Goal: Information Seeking & Learning: Understand process/instructions

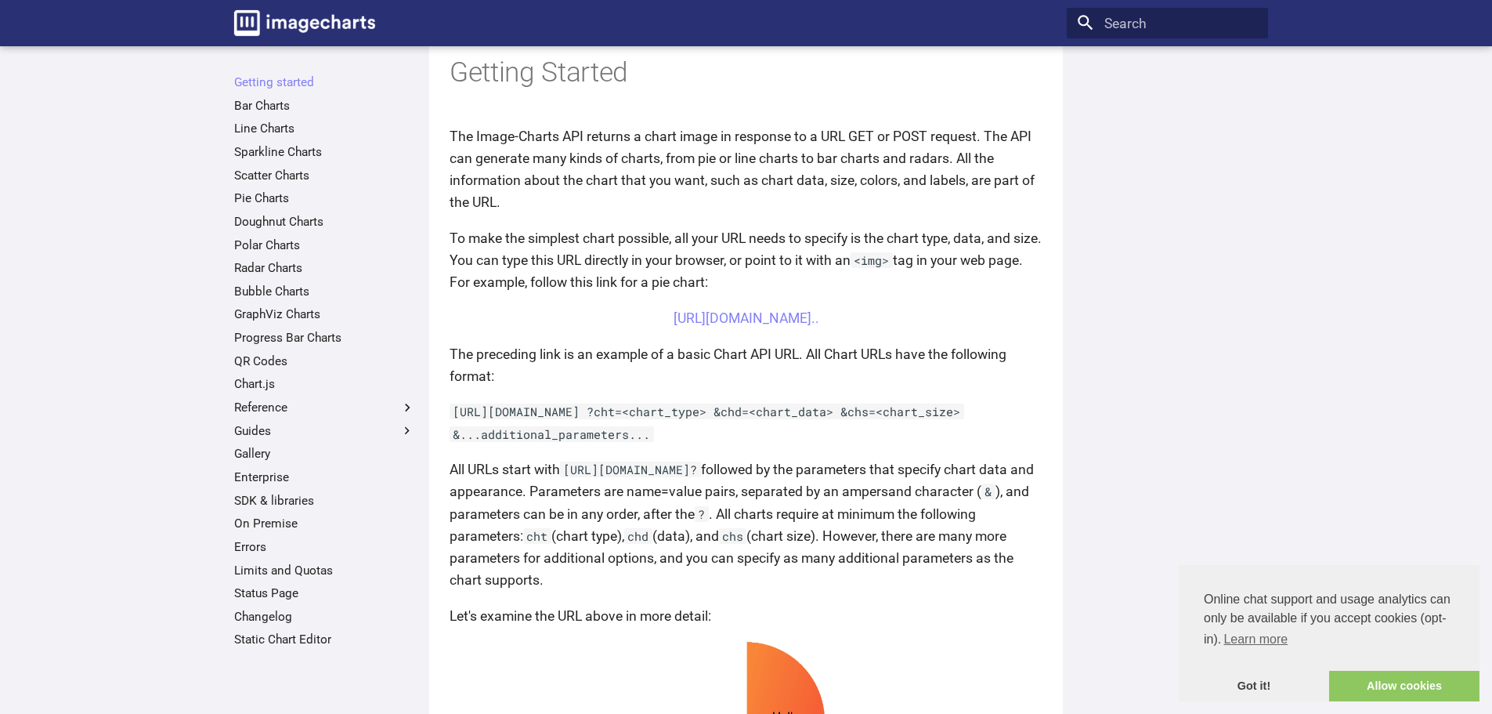
scroll to position [183, 0]
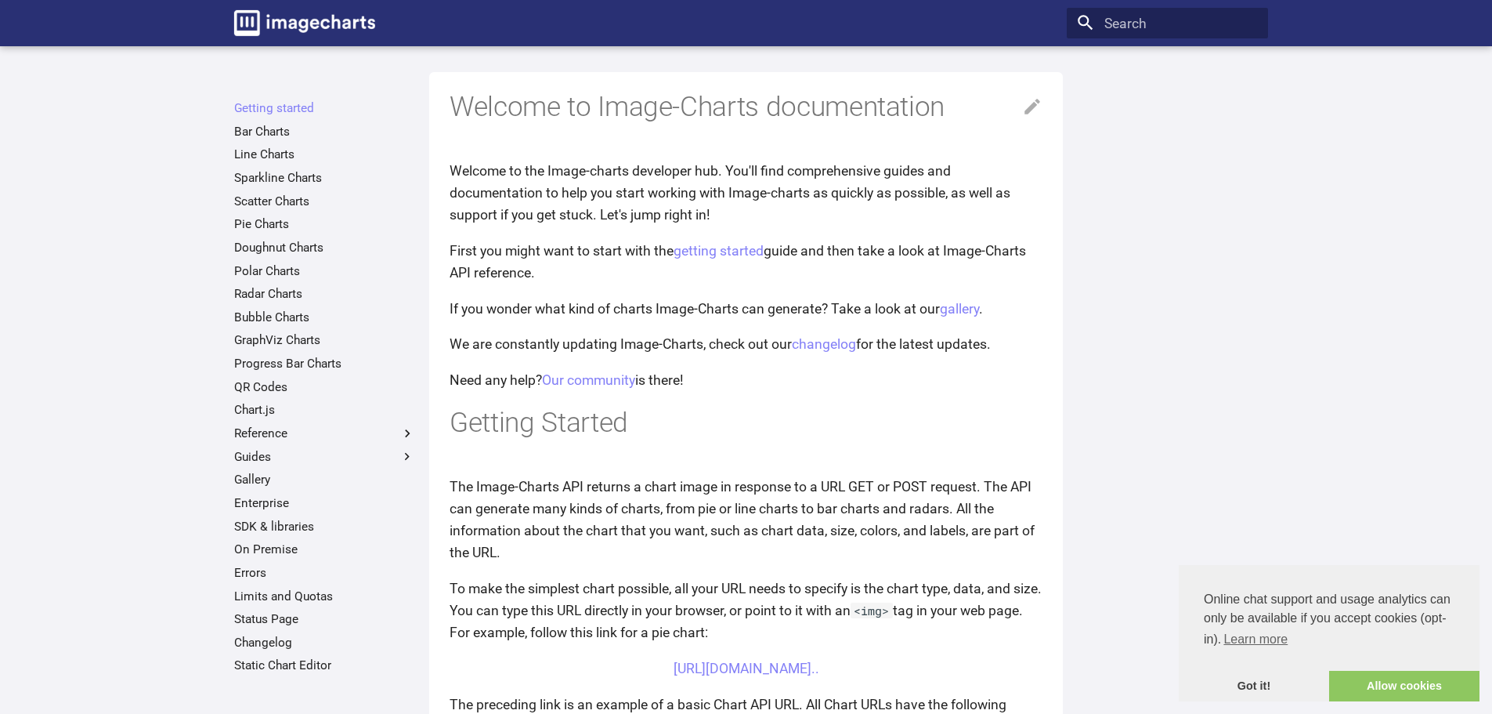
click at [1145, 191] on div at bounding box center [1167, 392] width 201 height 601
click at [264, 390] on link "QR Codes" at bounding box center [324, 387] width 181 height 16
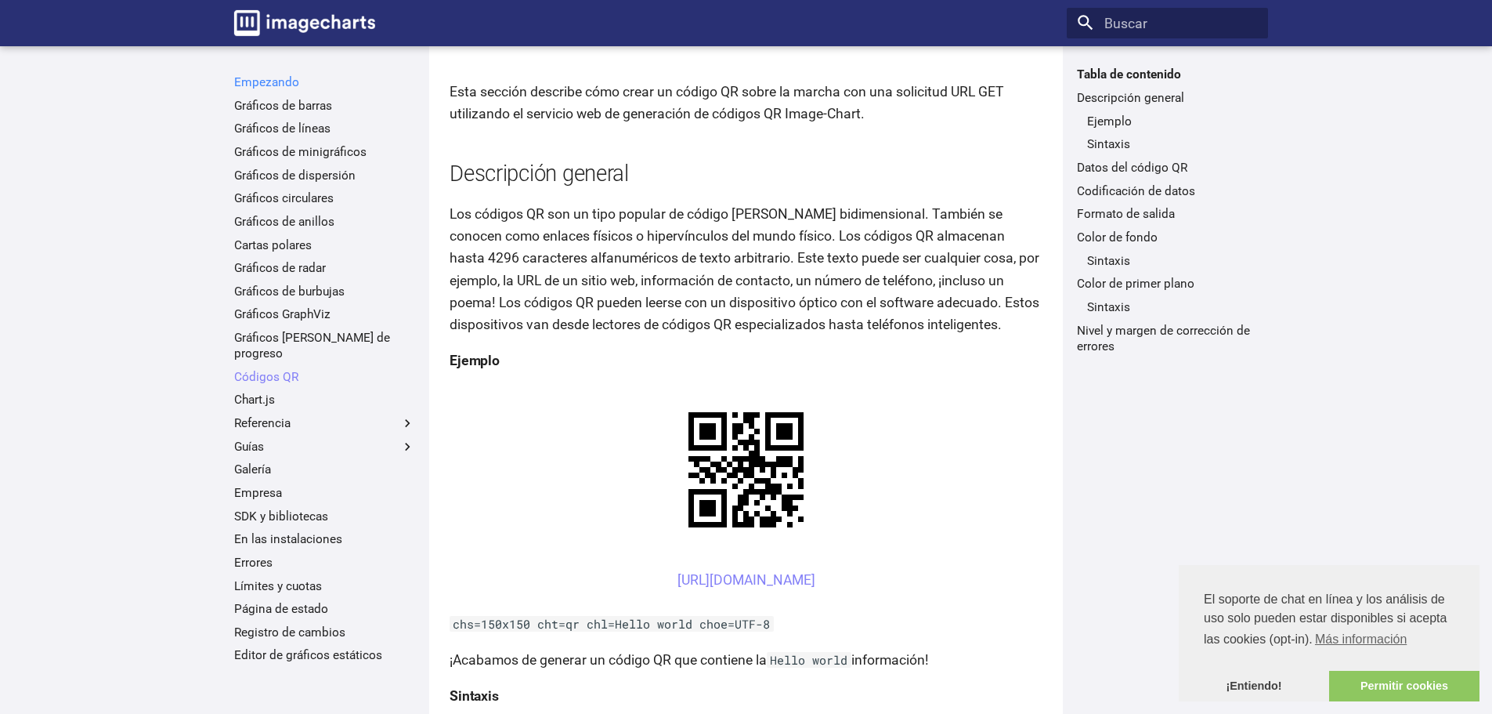
scroll to position [157, 0]
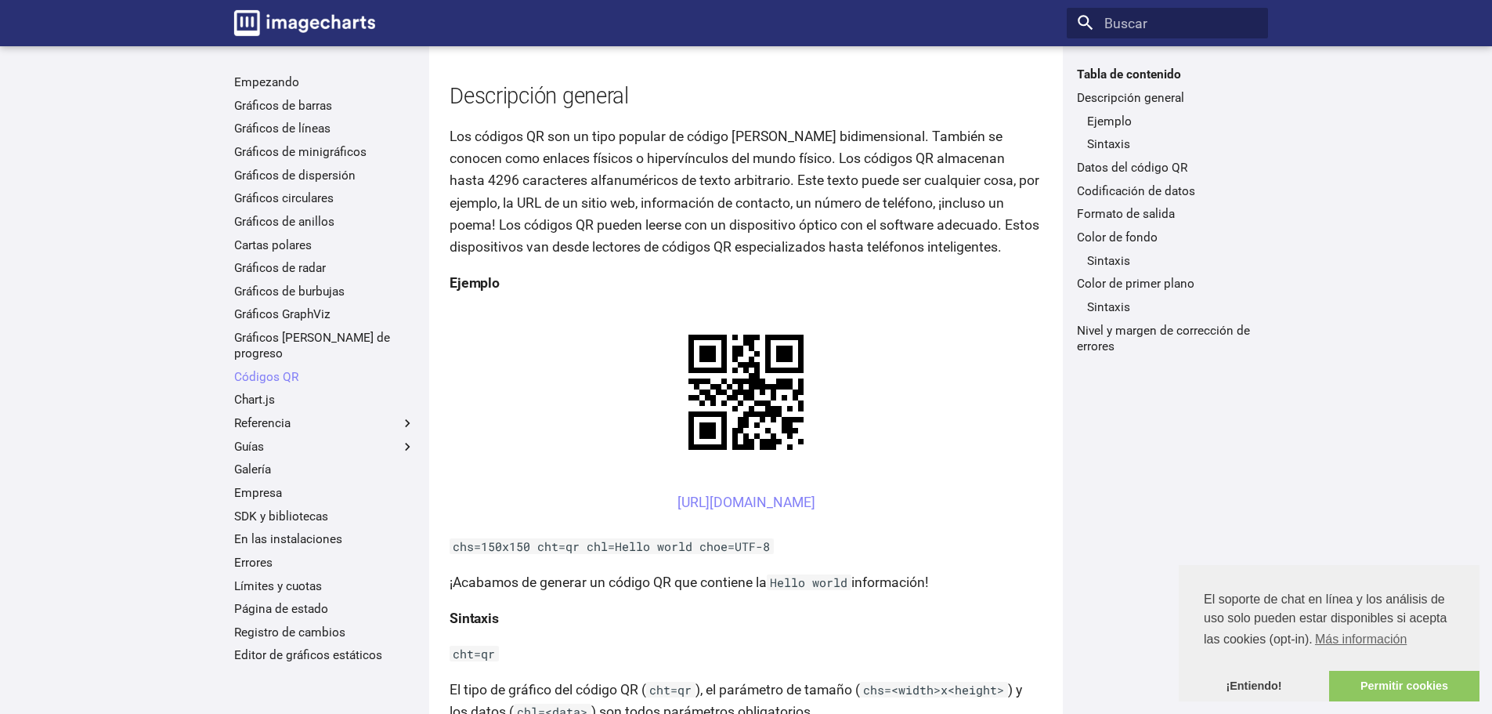
drag, startPoint x: 469, startPoint y: 501, endPoint x: 1007, endPoint y: 489, distance: 538.3
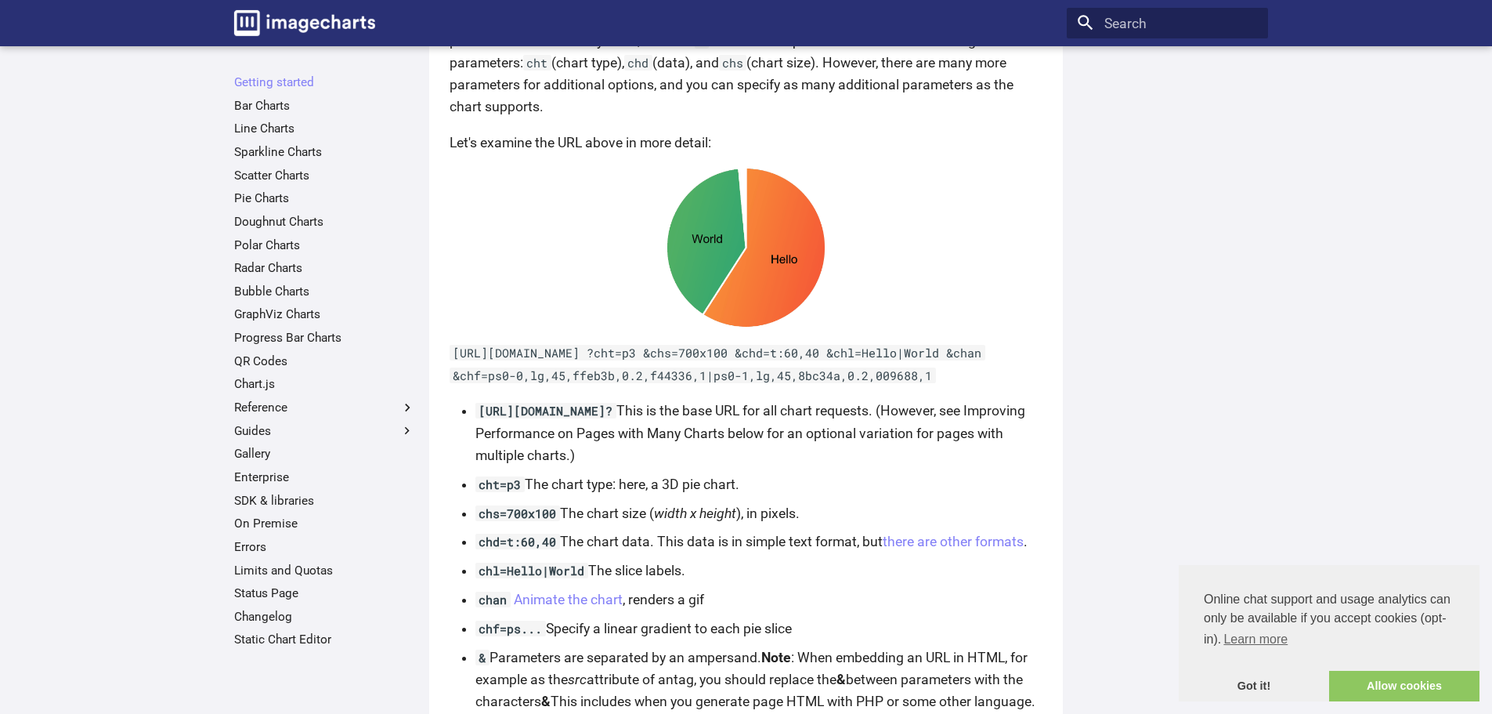
scroll to position [862, 0]
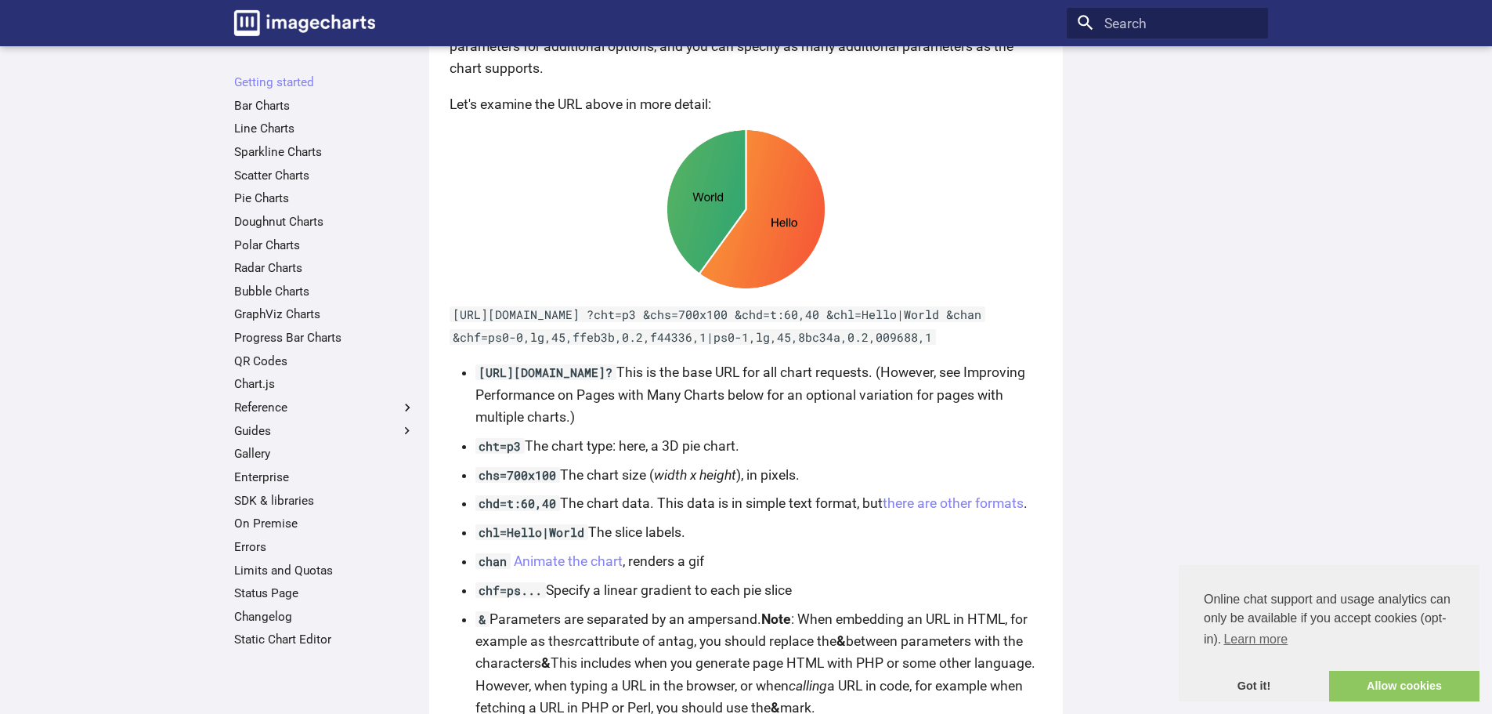
drag, startPoint x: 481, startPoint y: 398, endPoint x: 694, endPoint y: 399, distance: 213.1
click at [617, 380] on code "[URL][DOMAIN_NAME]?" at bounding box center [546, 372] width 141 height 16
copy code "[URL][DOMAIN_NAME]?"
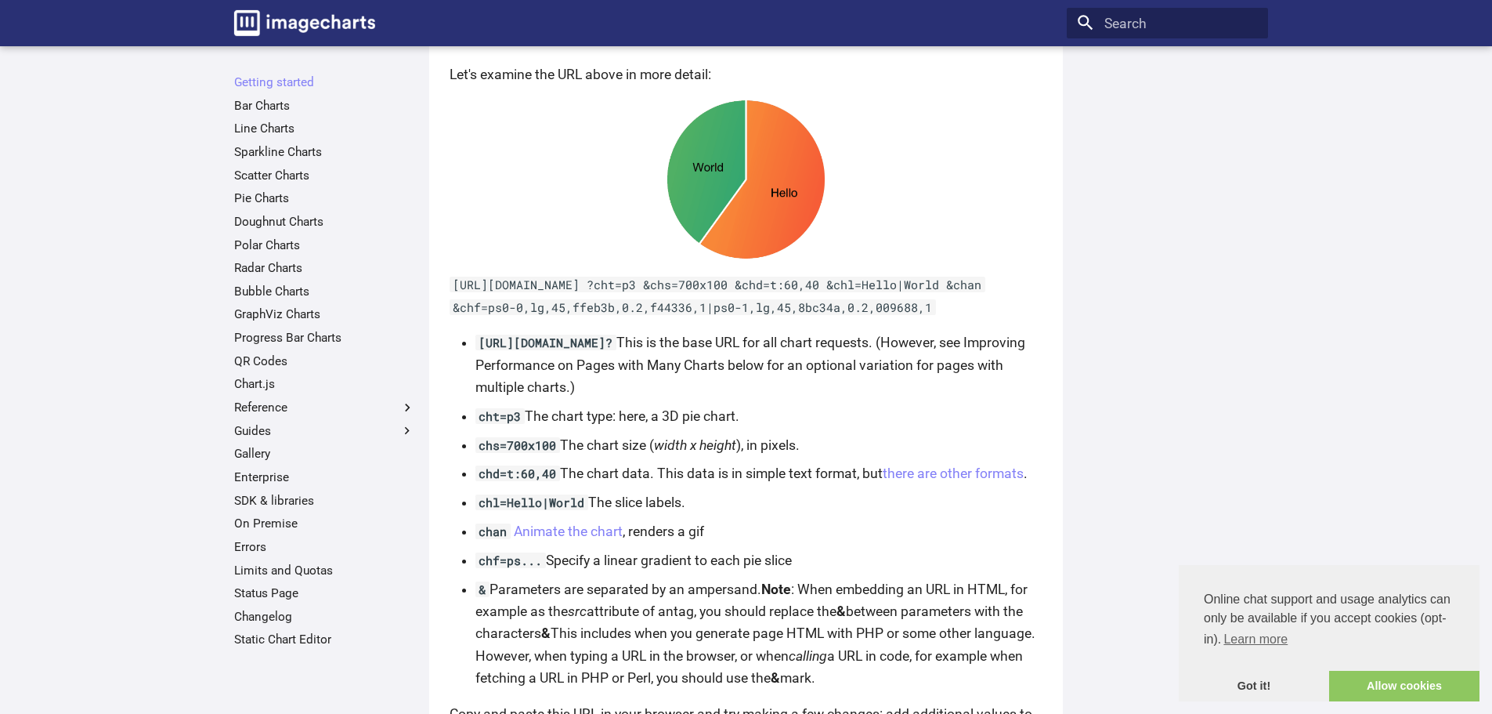
scroll to position [810, 0]
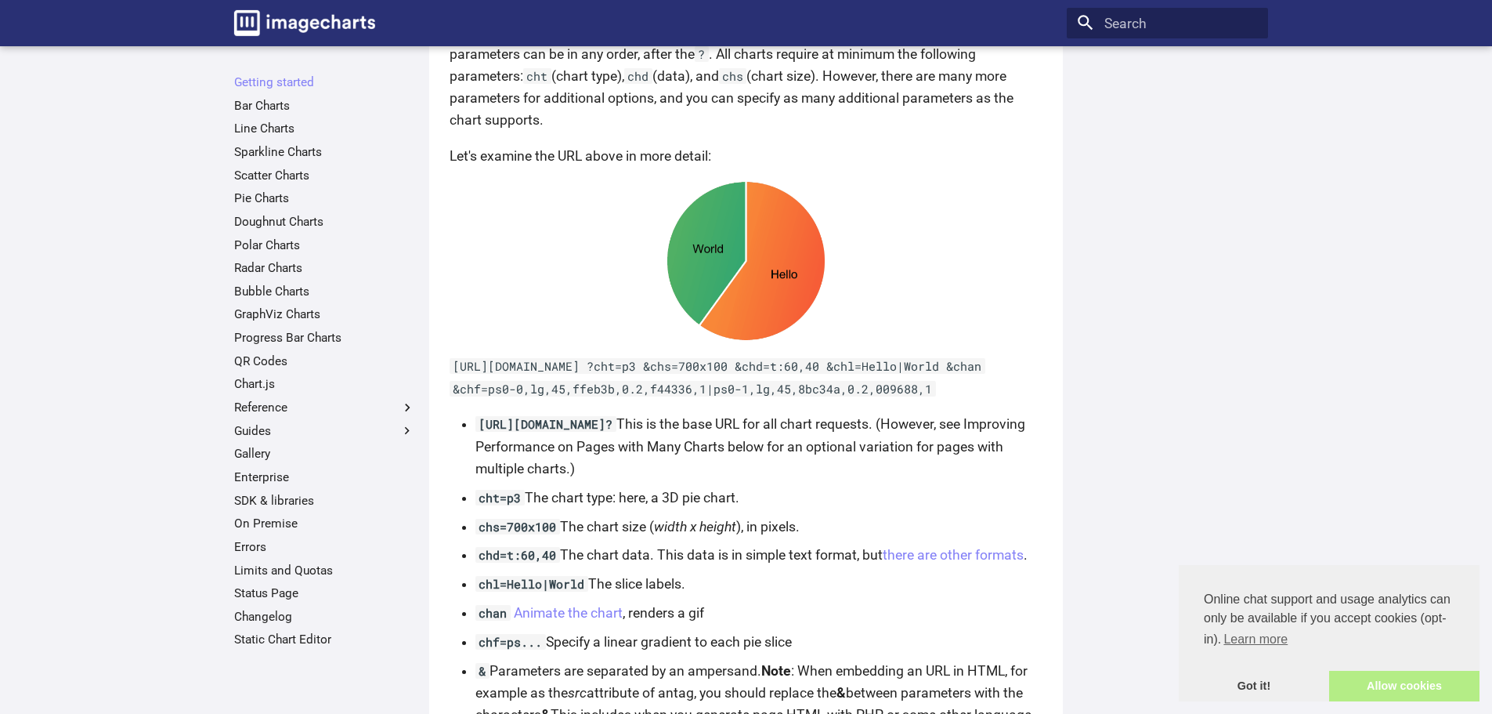
click at [1352, 693] on link "Allow cookies" at bounding box center [1404, 686] width 150 height 31
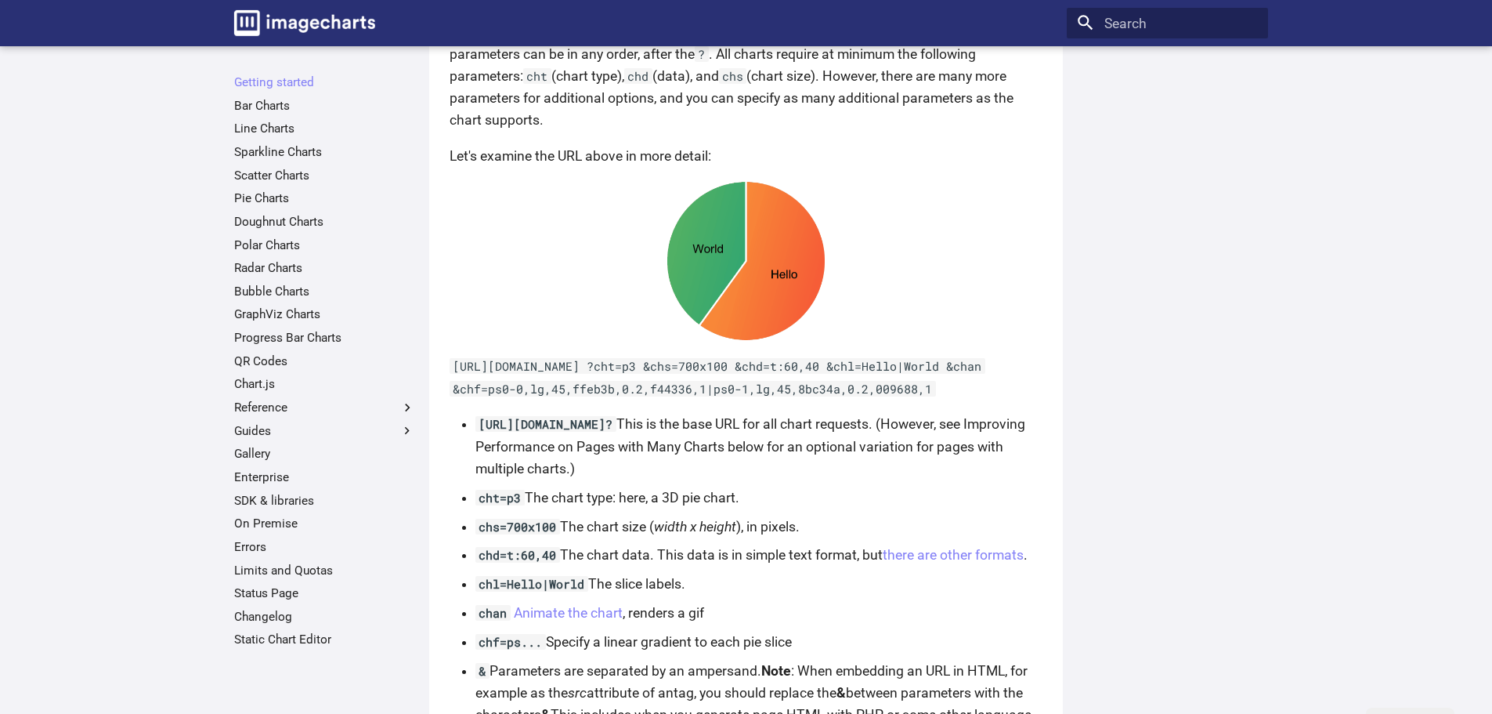
copy code "[URL][DOMAIN_NAME]?"
drag, startPoint x: 479, startPoint y: 450, endPoint x: 696, endPoint y: 447, distance: 217.0
click at [617, 432] on code "[URL][DOMAIN_NAME]?" at bounding box center [546, 424] width 141 height 16
drag, startPoint x: 454, startPoint y: 389, endPoint x: 970, endPoint y: 406, distance: 516.6
click at [970, 396] on code "[URL][DOMAIN_NAME] ?cht=p3 &chs=700x100 &chd=t:60,40 &chl=Hello|World &chan &ch…" at bounding box center [718, 377] width 536 height 38
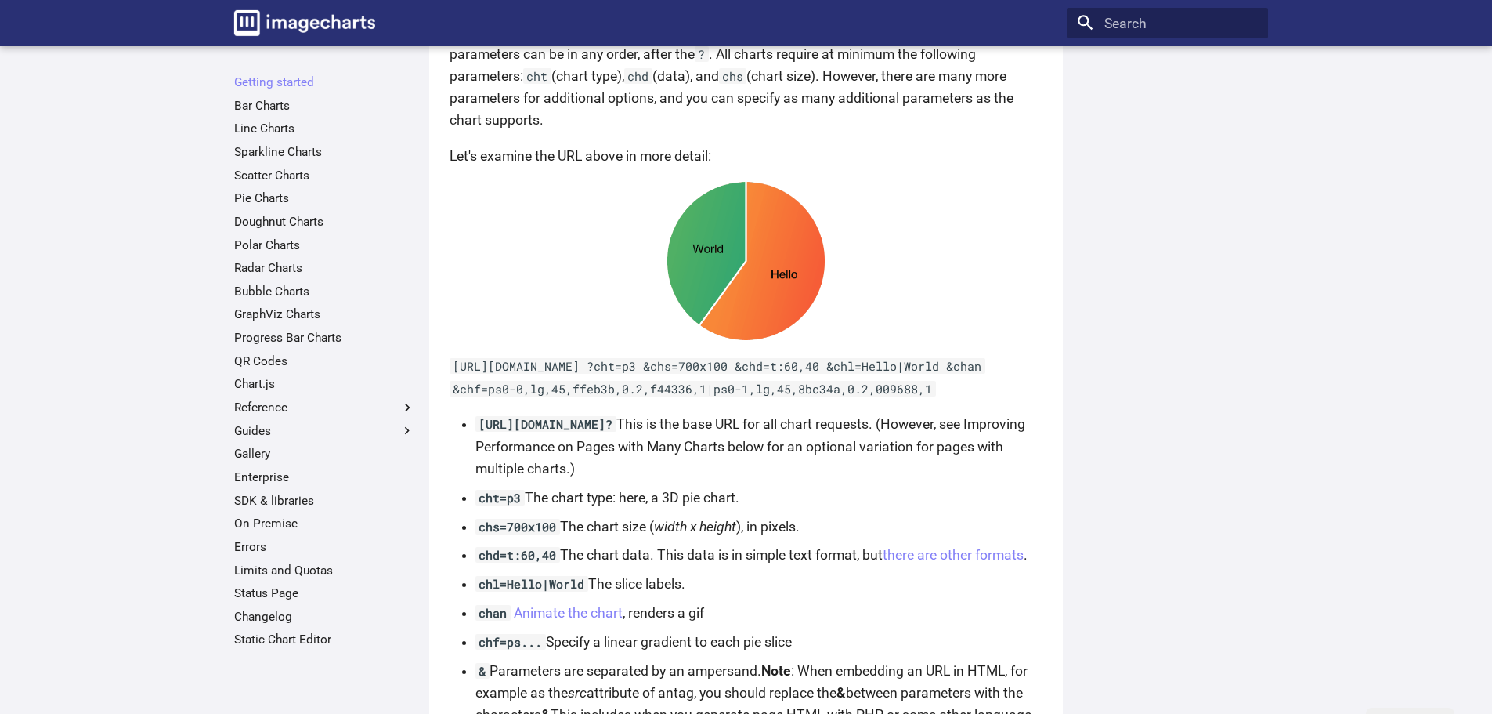
click at [978, 399] on p "[URL][DOMAIN_NAME] ?cht=p3 &chs=700x100 &chd=t:60,40 &chl=Hello|World &chan &ch…" at bounding box center [746, 377] width 593 height 44
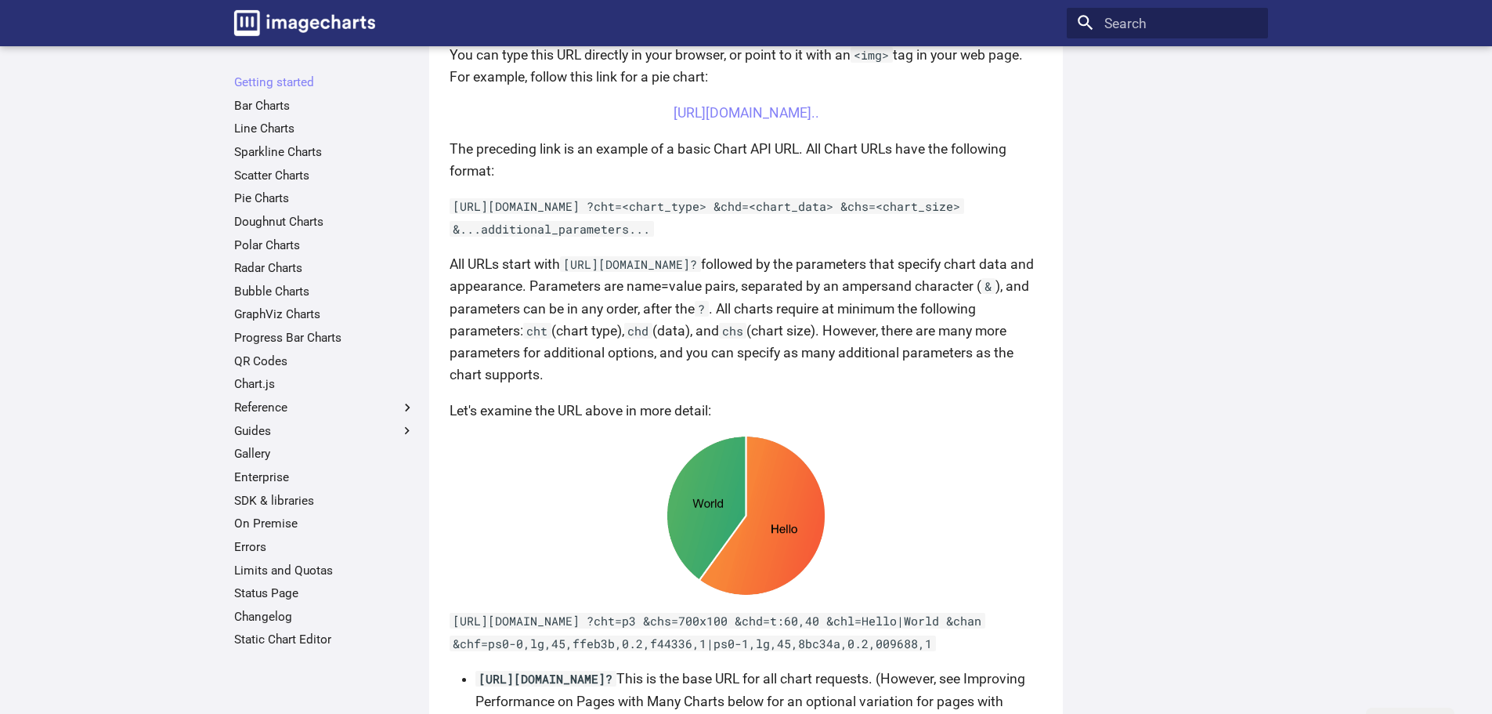
scroll to position [548, 0]
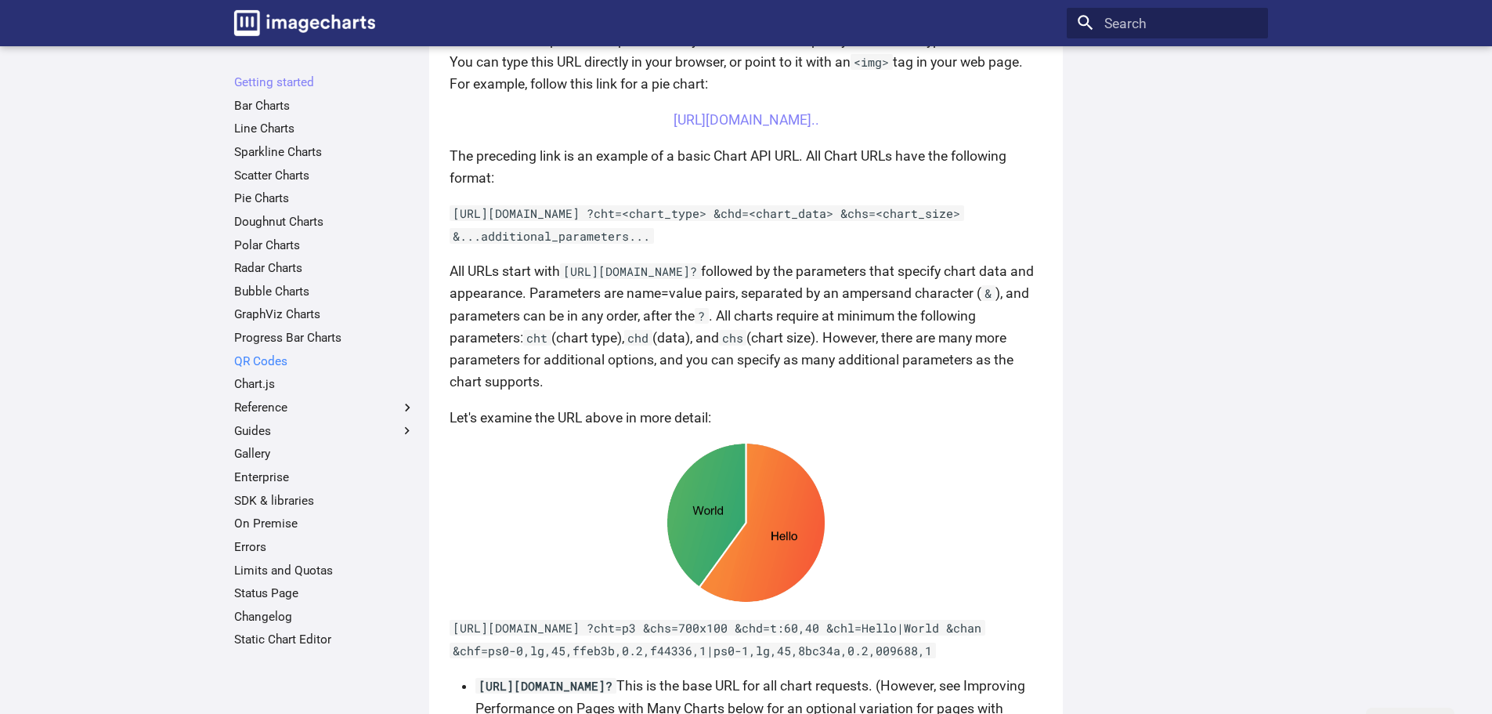
click at [270, 365] on link "QR Codes" at bounding box center [324, 361] width 181 height 16
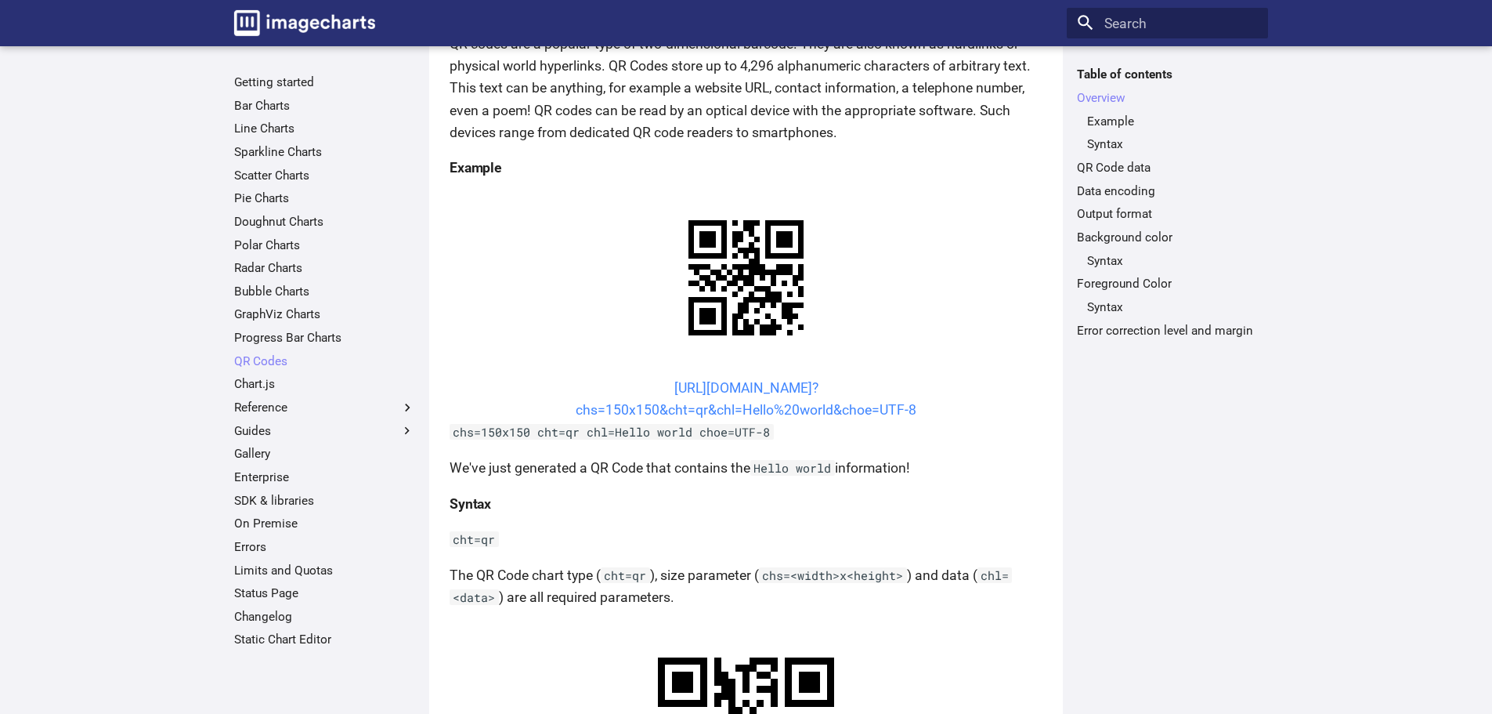
scroll to position [313, 0]
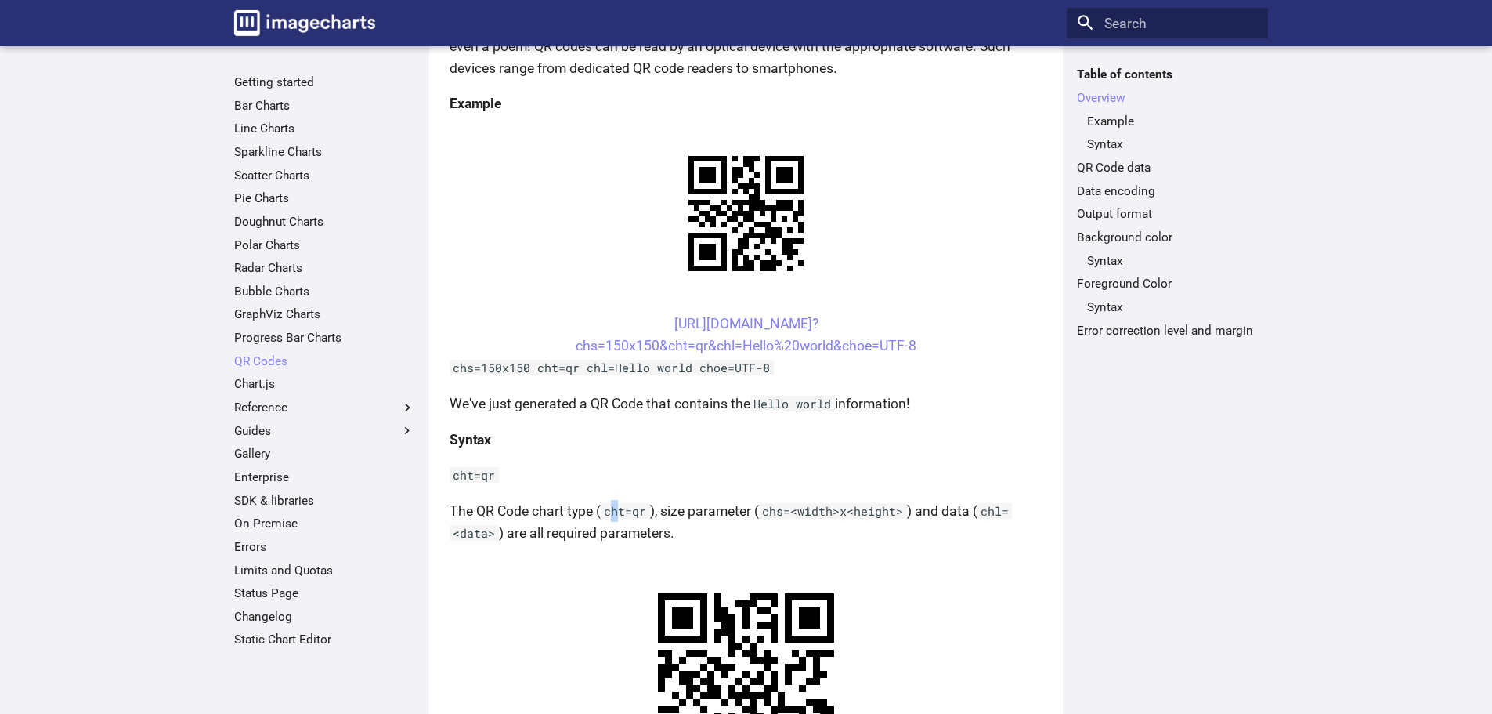
drag, startPoint x: 610, startPoint y: 512, endPoint x: 622, endPoint y: 512, distance: 11.8
click at [622, 512] on code "cht=qr" at bounding box center [625, 511] width 49 height 16
click at [624, 512] on code "cht=qr" at bounding box center [625, 511] width 49 height 16
drag, startPoint x: 761, startPoint y: 512, endPoint x: 785, endPoint y: 509, distance: 24.4
click at [785, 509] on p "The QR Code chart type ( cht=qr ), size parameter ( chs=<width>x<height> ) and …" at bounding box center [746, 522] width 593 height 44
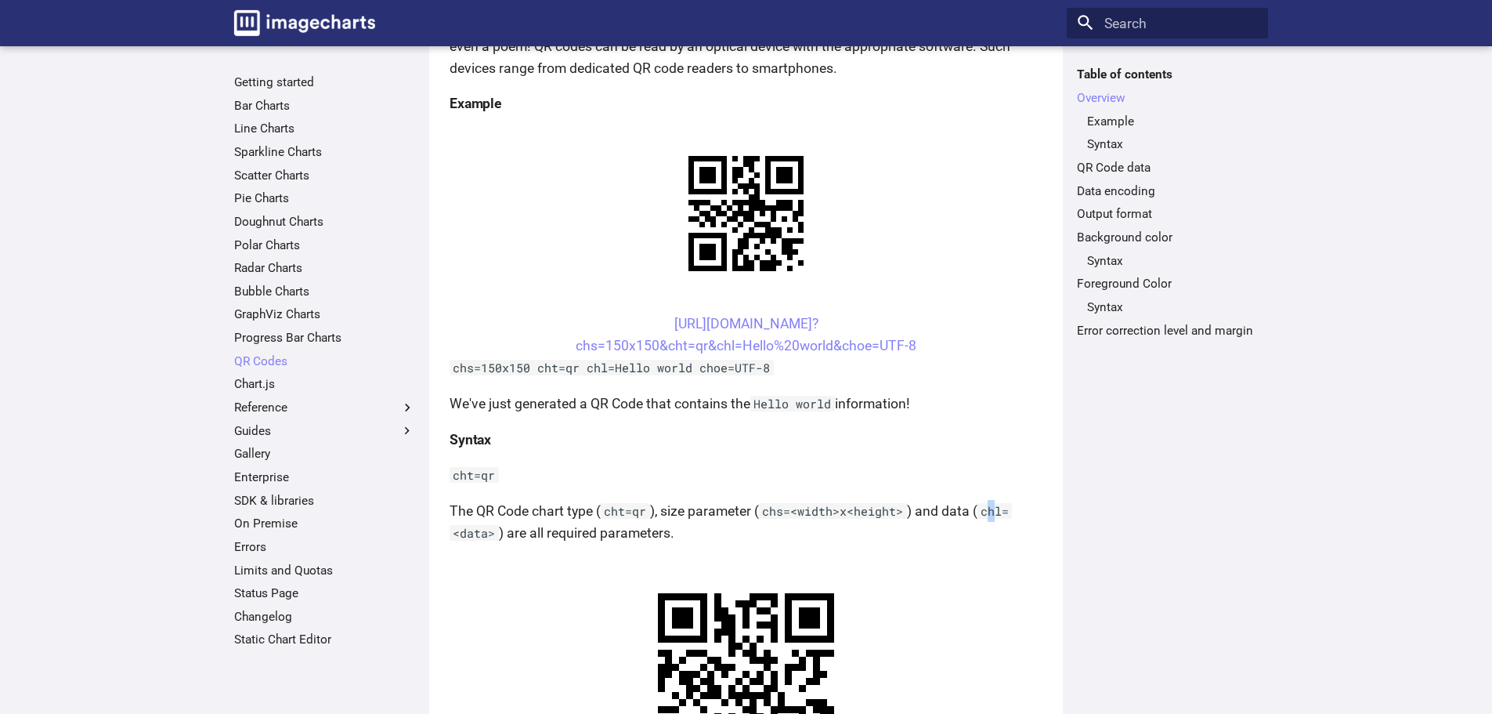
drag, startPoint x: 986, startPoint y: 514, endPoint x: 999, endPoint y: 514, distance: 12.5
click at [999, 514] on code "chl=<data>" at bounding box center [731, 522] width 562 height 38
click at [964, 516] on p "The QR Code chart type ( cht=qr ), size parameter ( chs=<width>x<height> ) and …" at bounding box center [746, 522] width 593 height 44
